Goal: Navigation & Orientation: Find specific page/section

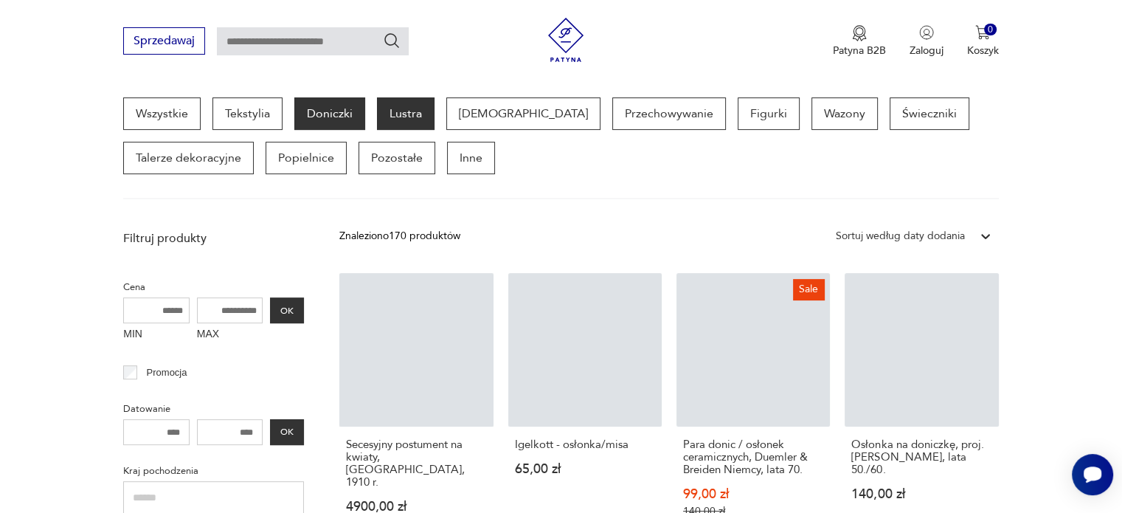
click at [407, 114] on p "Lustra" at bounding box center [406, 113] width 58 height 32
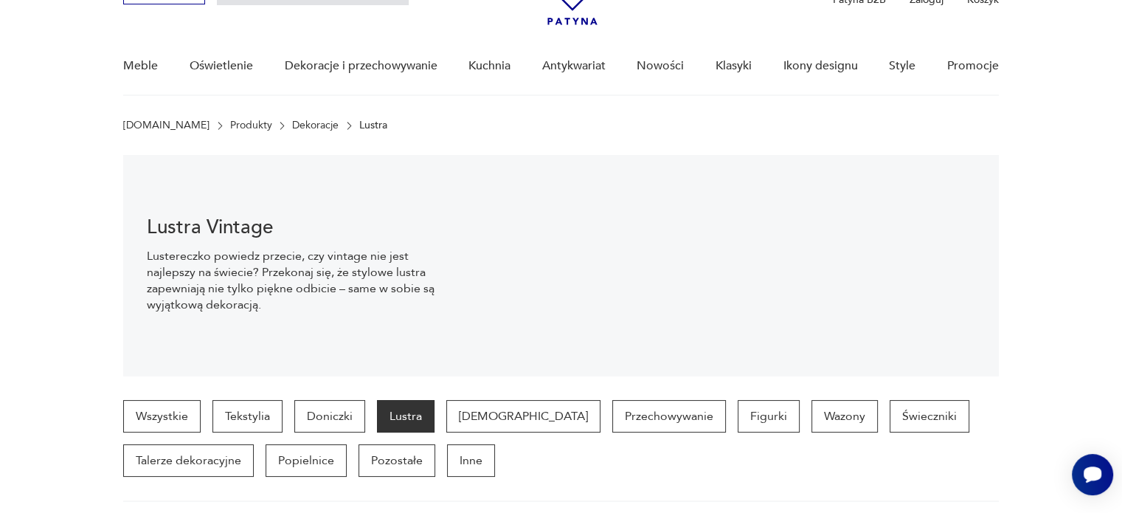
scroll to position [80, 0]
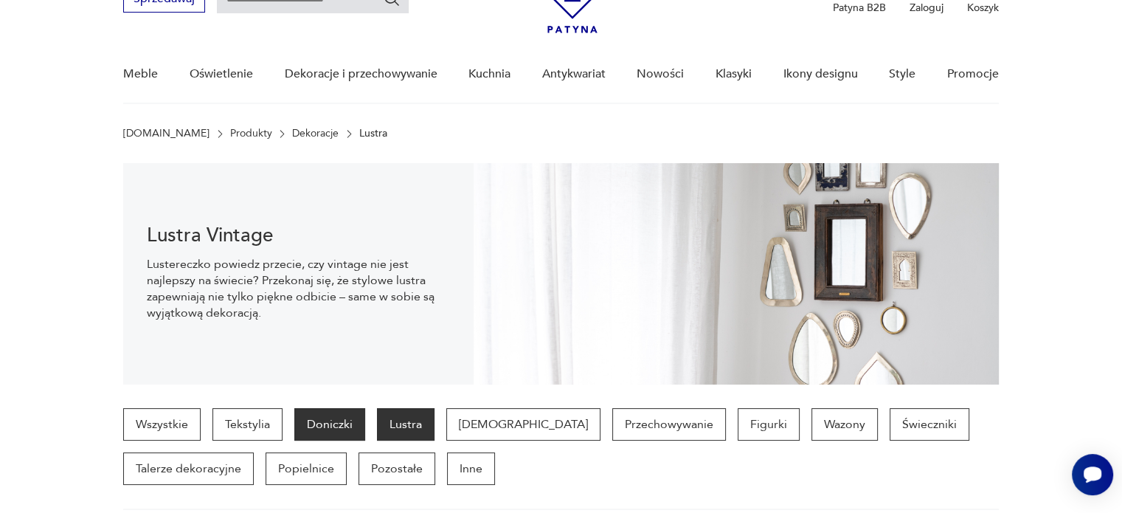
click at [325, 435] on p "Doniczki" at bounding box center [329, 424] width 71 height 32
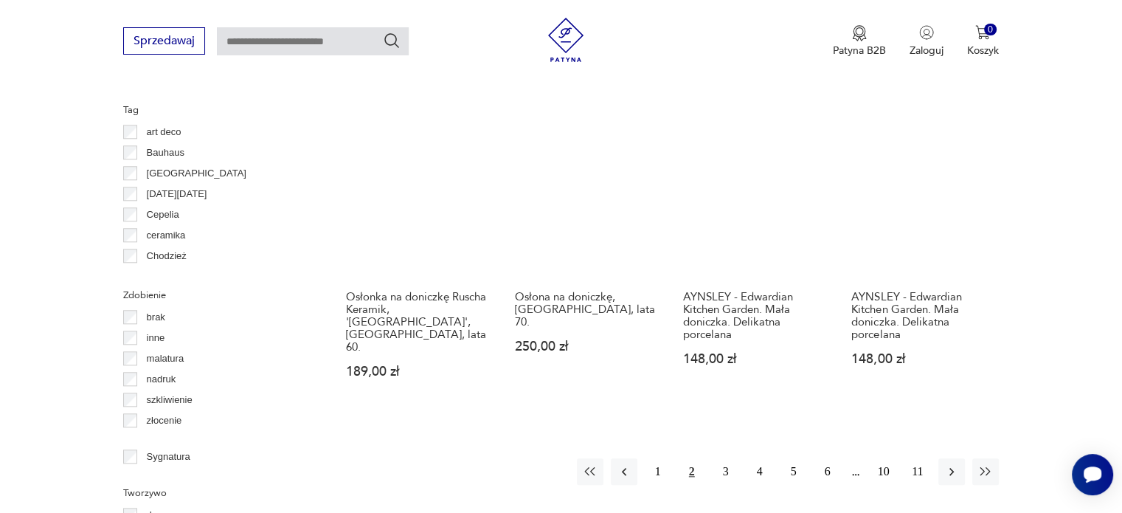
scroll to position [1469, 0]
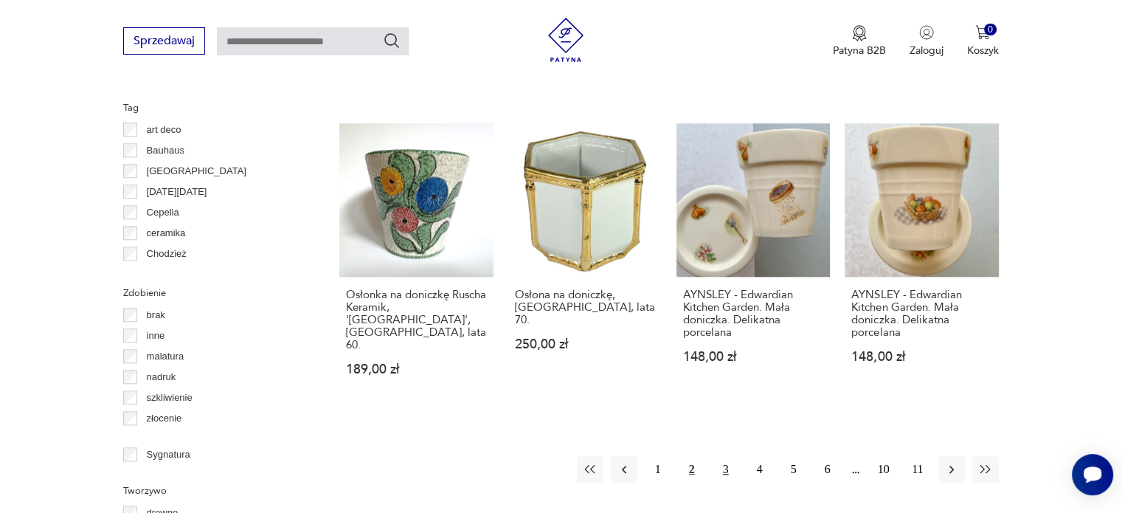
click at [730, 456] on button "3" at bounding box center [726, 469] width 27 height 27
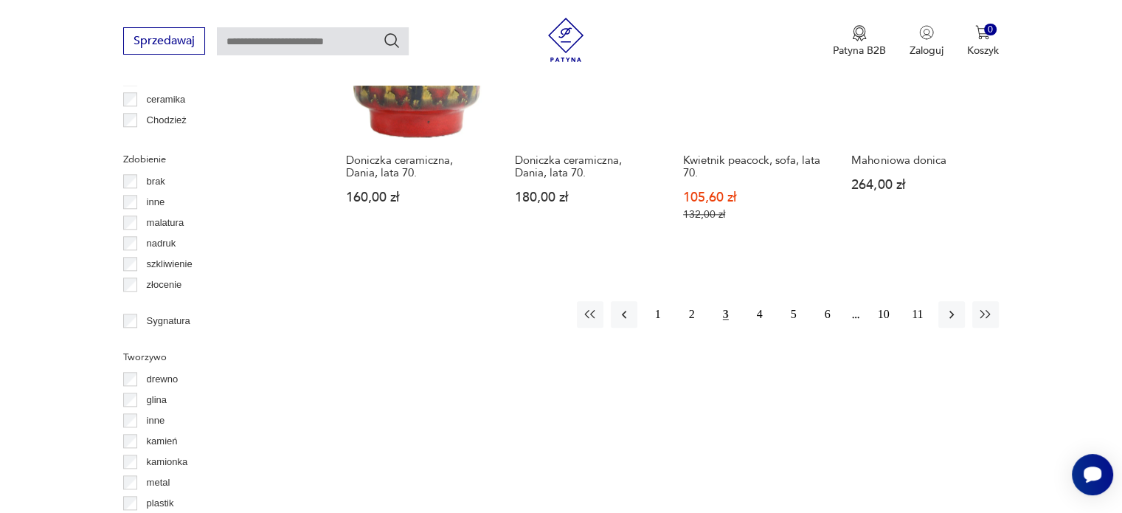
scroll to position [1603, 0]
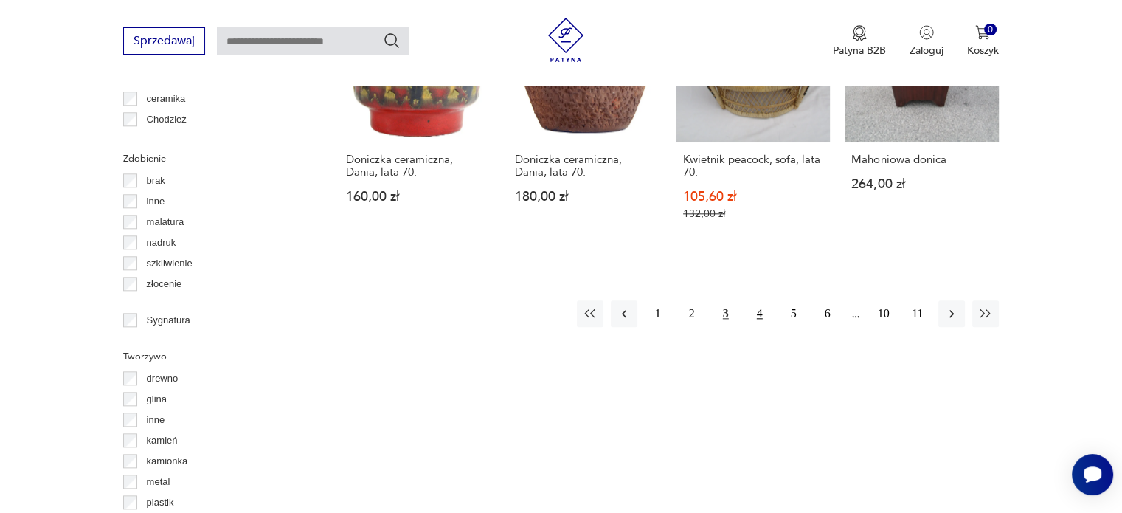
click at [759, 300] on button "4" at bounding box center [760, 313] width 27 height 27
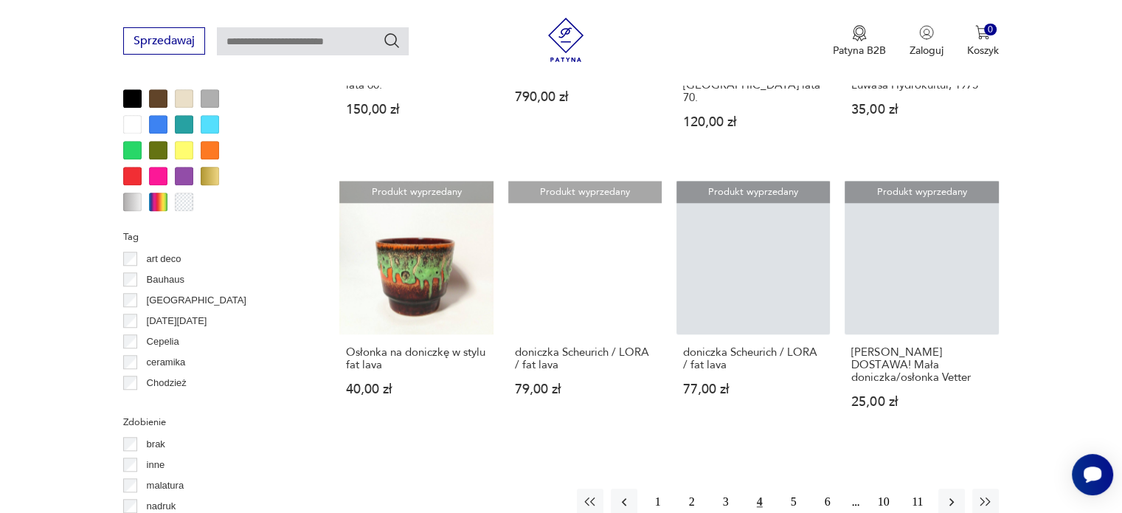
scroll to position [1350, 0]
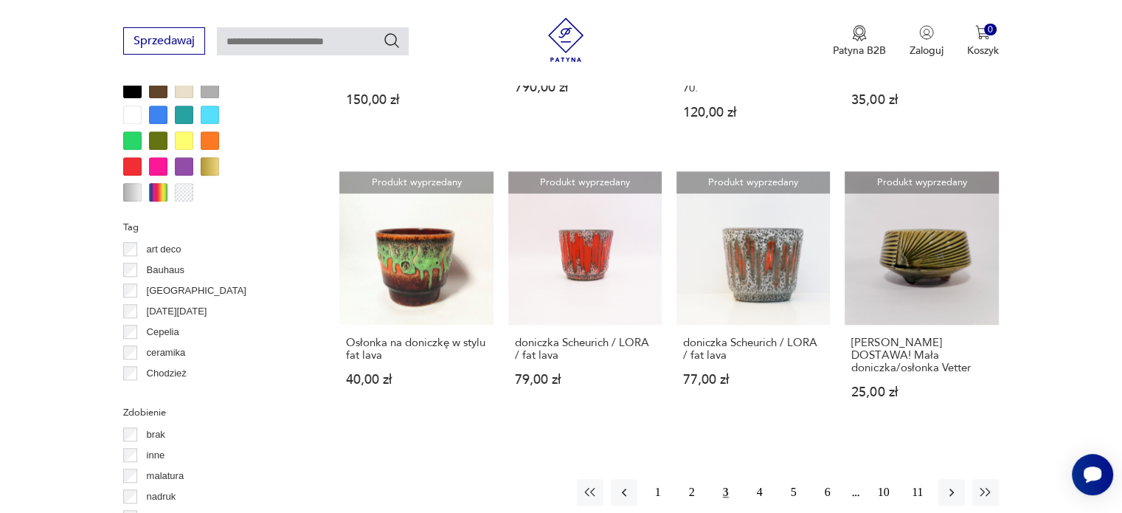
scroll to position [1603, 0]
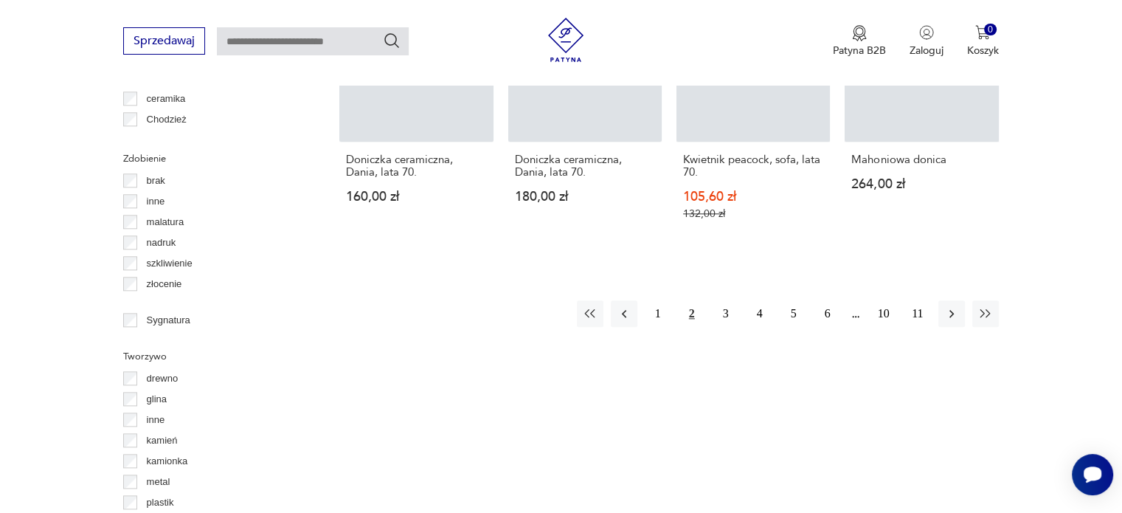
scroll to position [1469, 0]
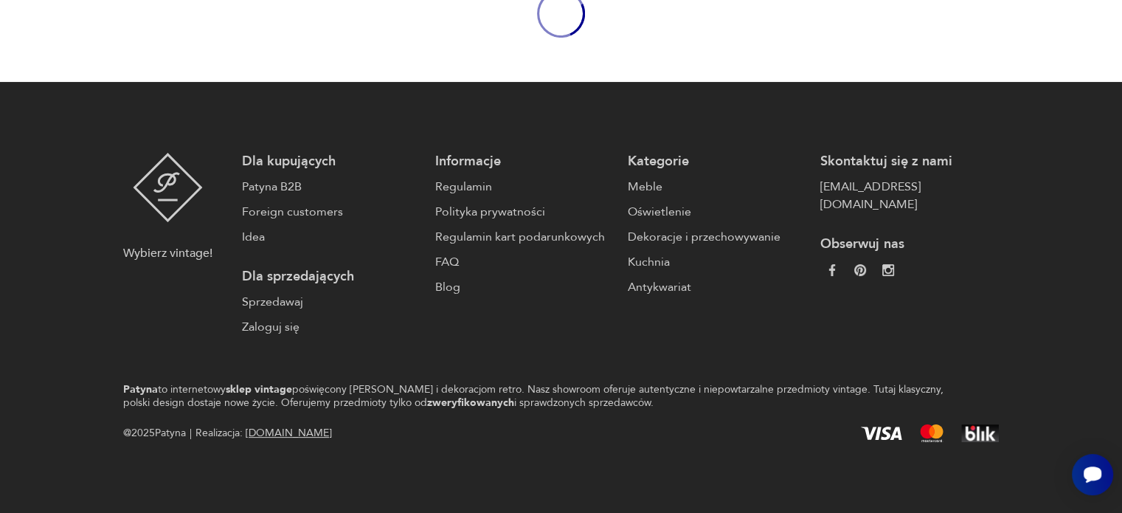
scroll to position [80, 0]
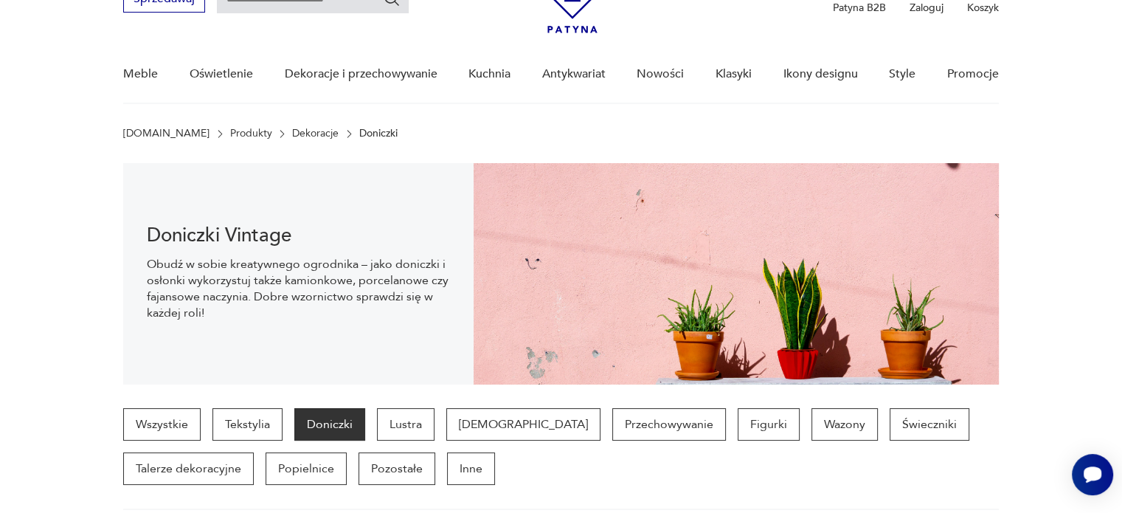
scroll to position [391, 0]
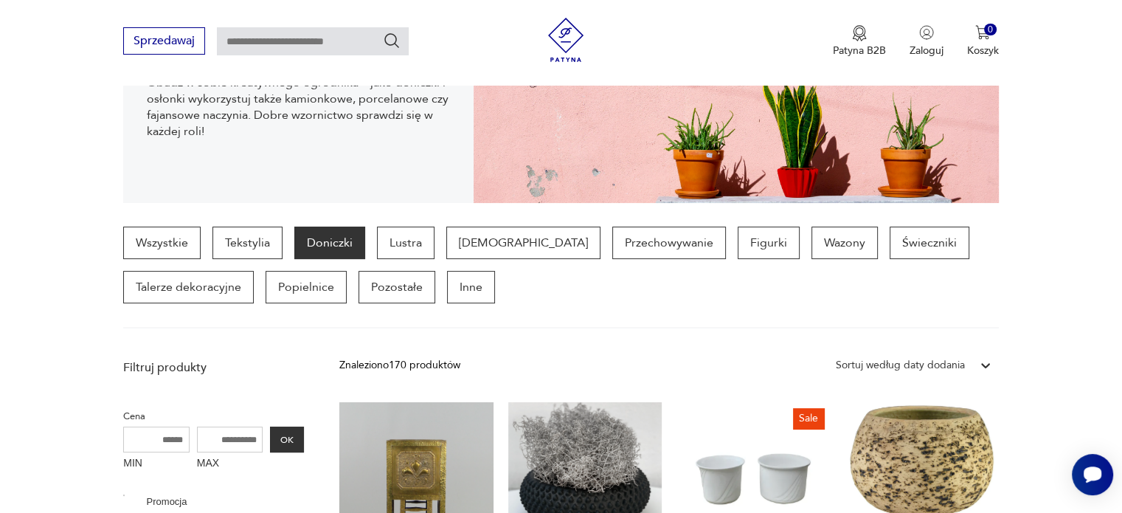
scroll to position [391, 0]
